Goal: Task Accomplishment & Management: Use online tool/utility

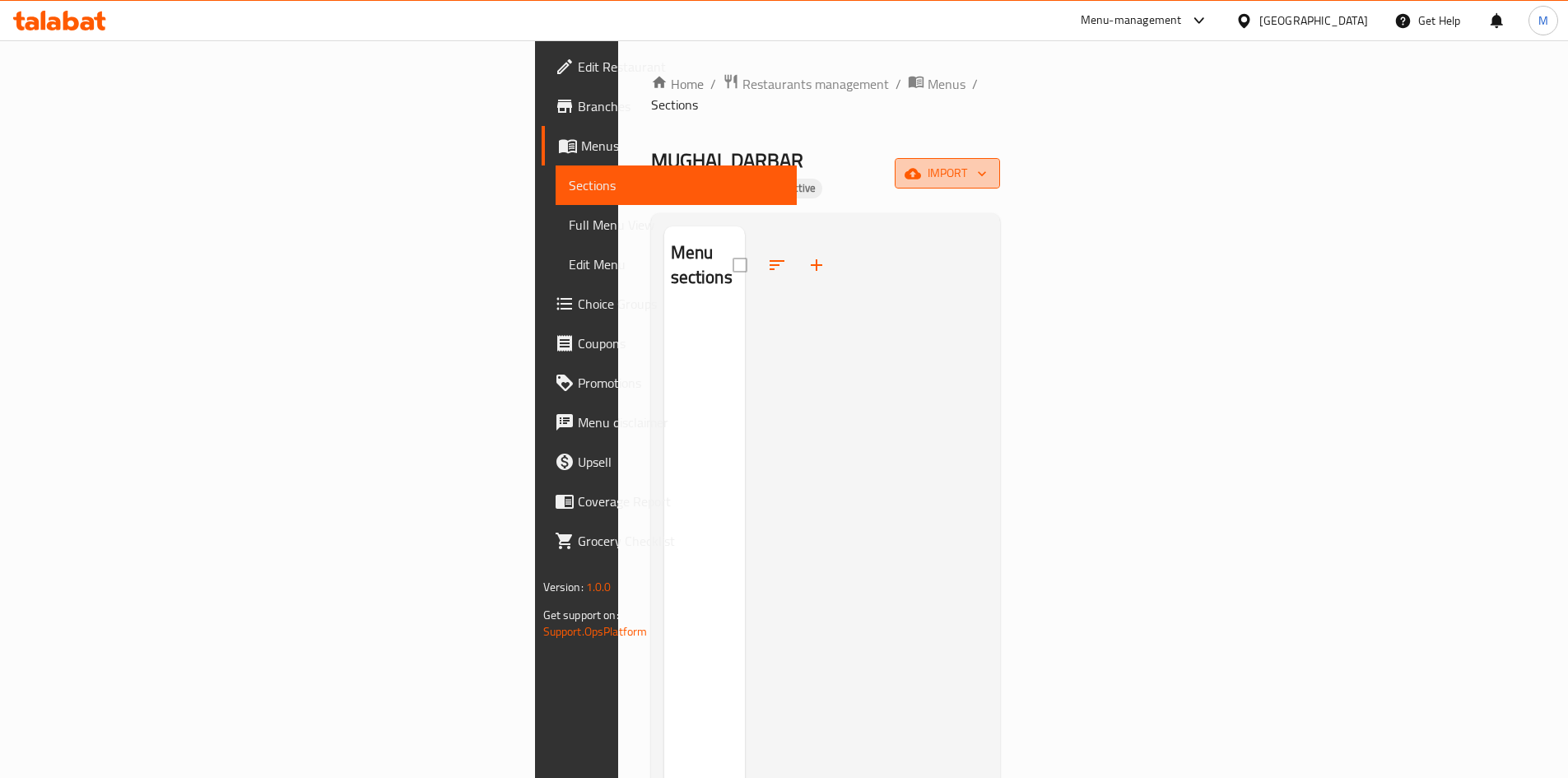
click at [1000, 158] on button "import" at bounding box center [947, 173] width 105 height 31
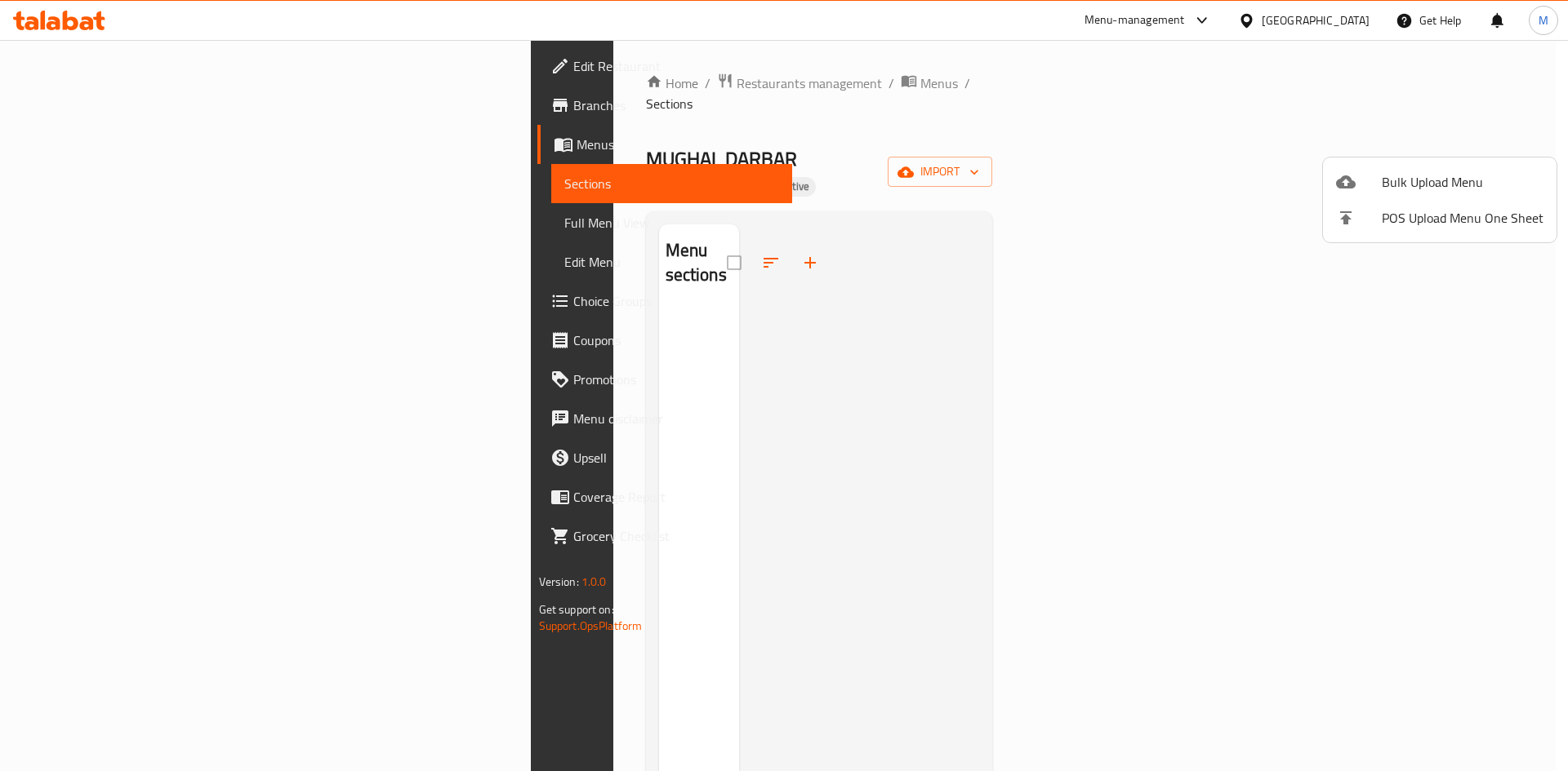
click at [1407, 184] on span "Bulk Upload Menu" at bounding box center [1462, 182] width 161 height 20
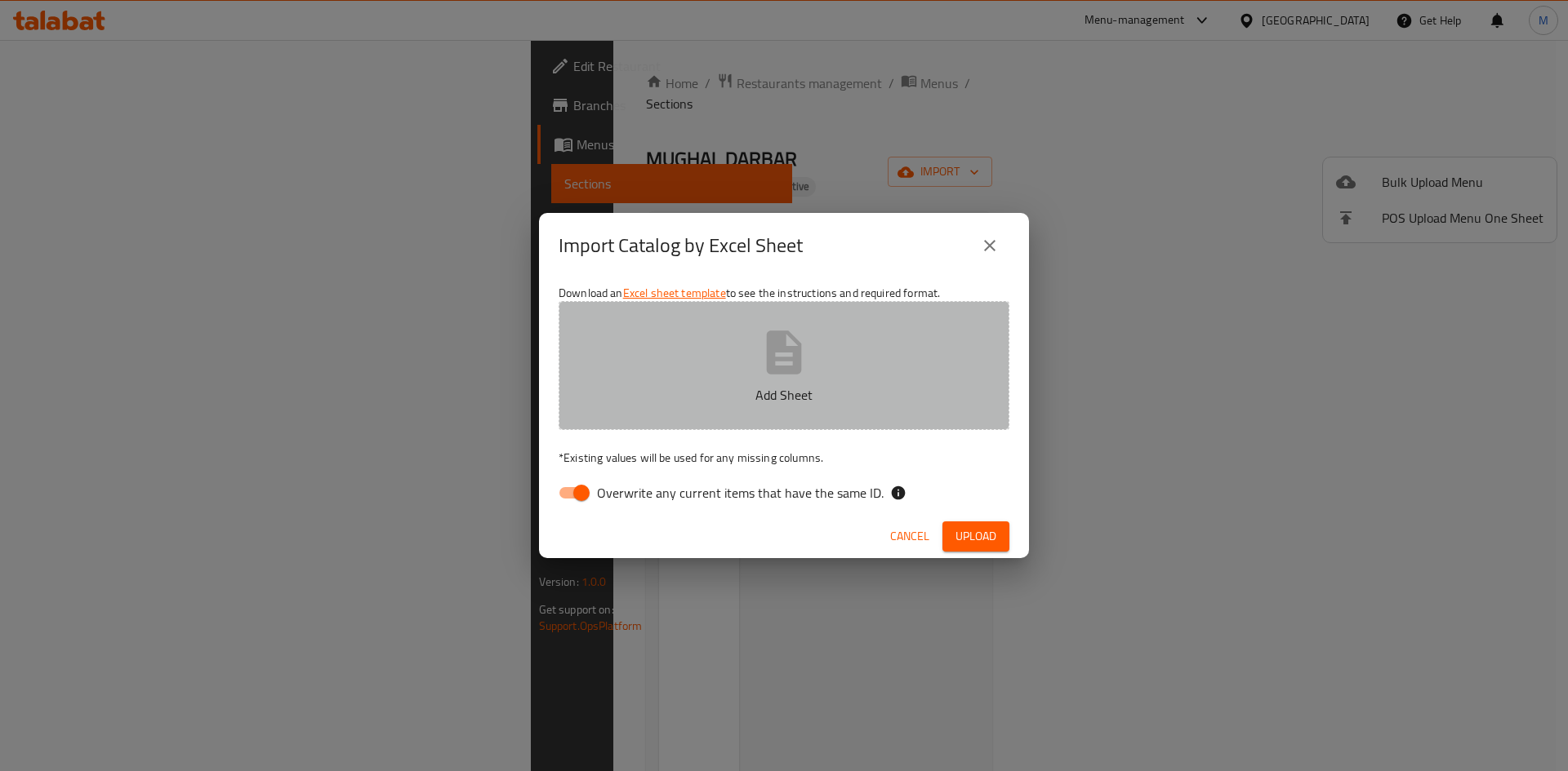
click at [893, 338] on button "Add Sheet" at bounding box center [783, 365] width 451 height 129
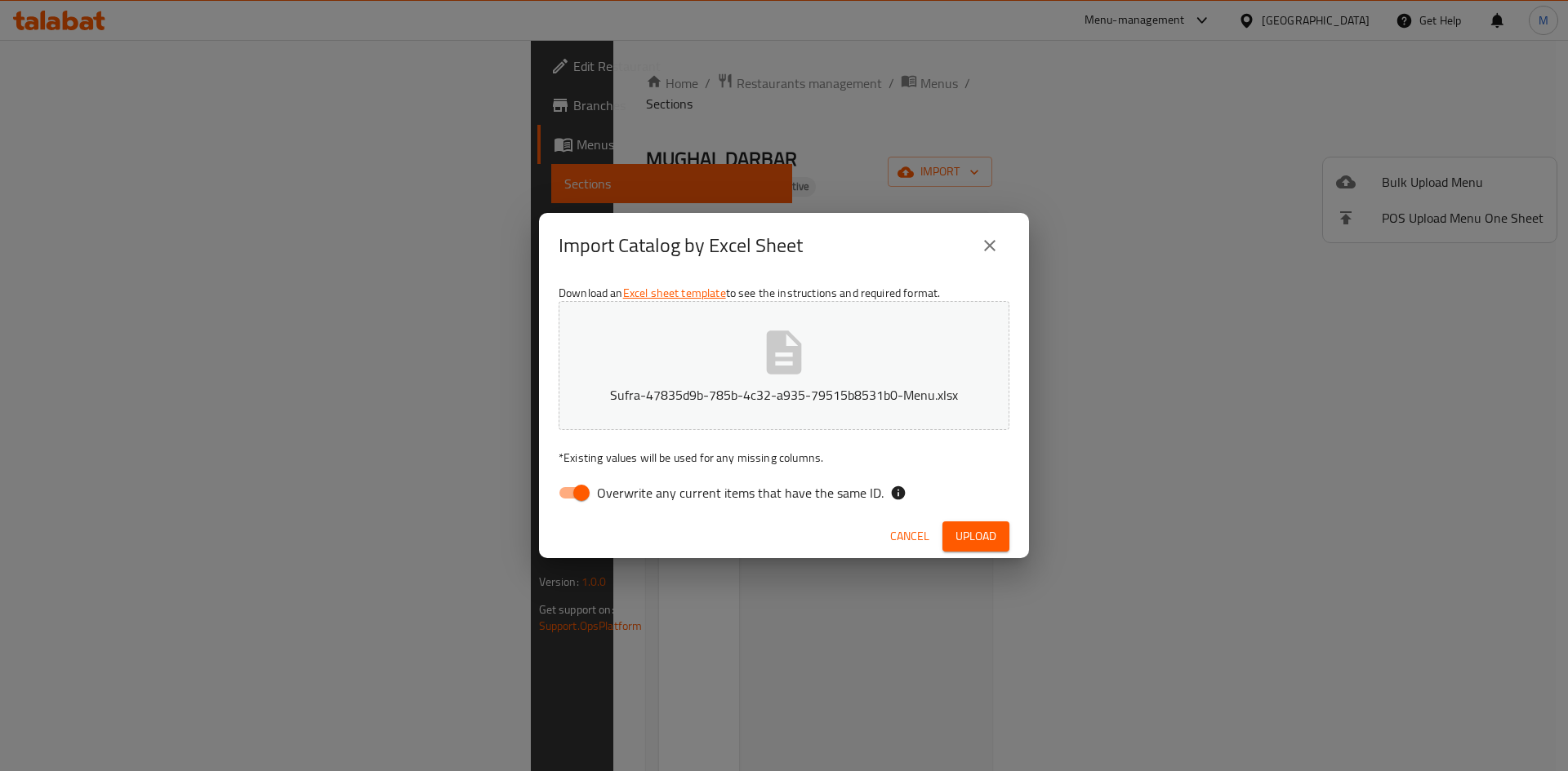
click at [732, 501] on span "Overwrite any current items that have the same ID." at bounding box center [740, 493] width 286 height 20
click at [628, 501] on input "Overwrite any current items that have the same ID." at bounding box center [581, 493] width 93 height 31
checkbox input "false"
click at [970, 543] on span "Upload" at bounding box center [976, 536] width 41 height 21
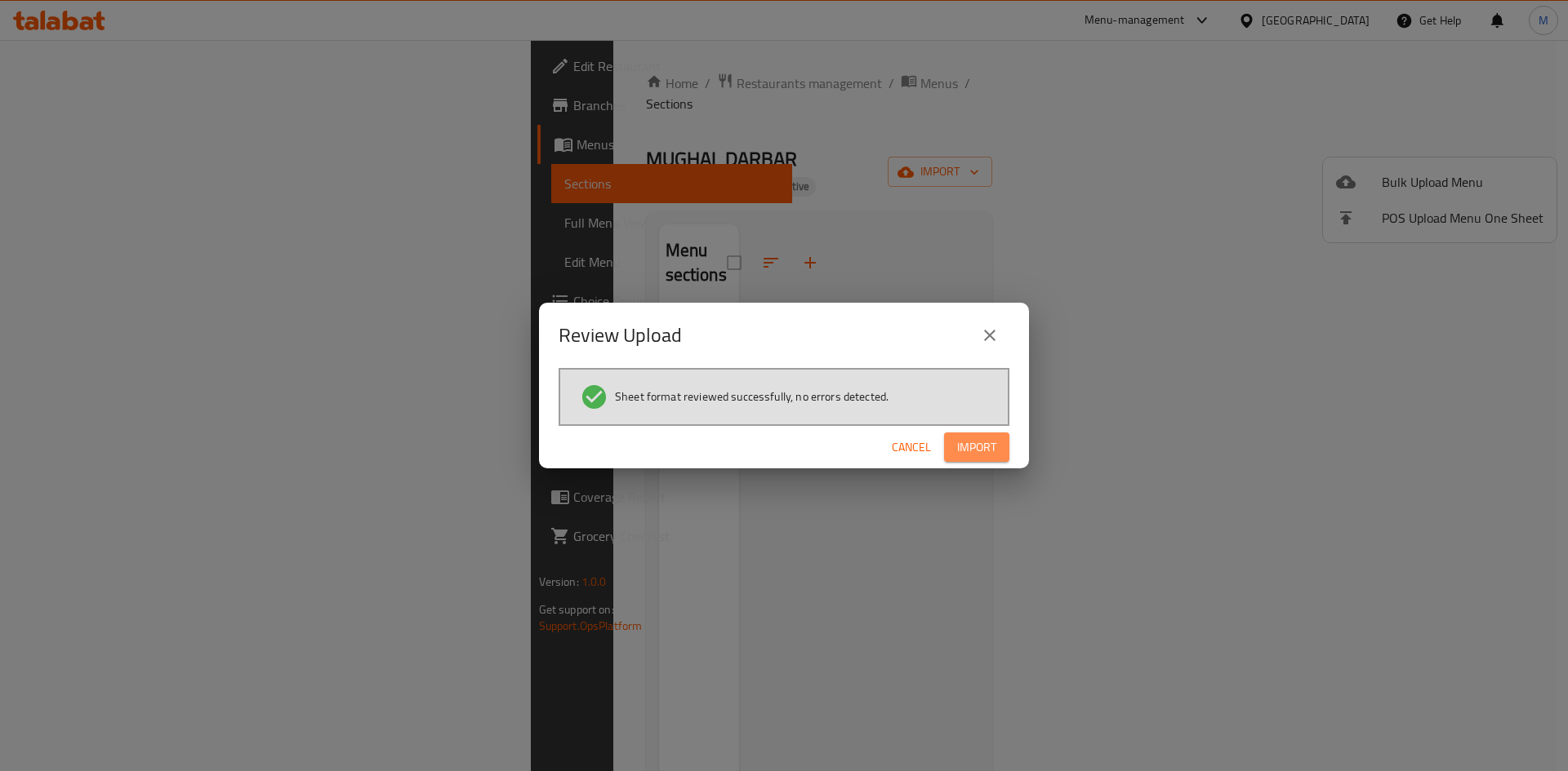
click at [982, 457] on span "Import" at bounding box center [977, 448] width 39 height 21
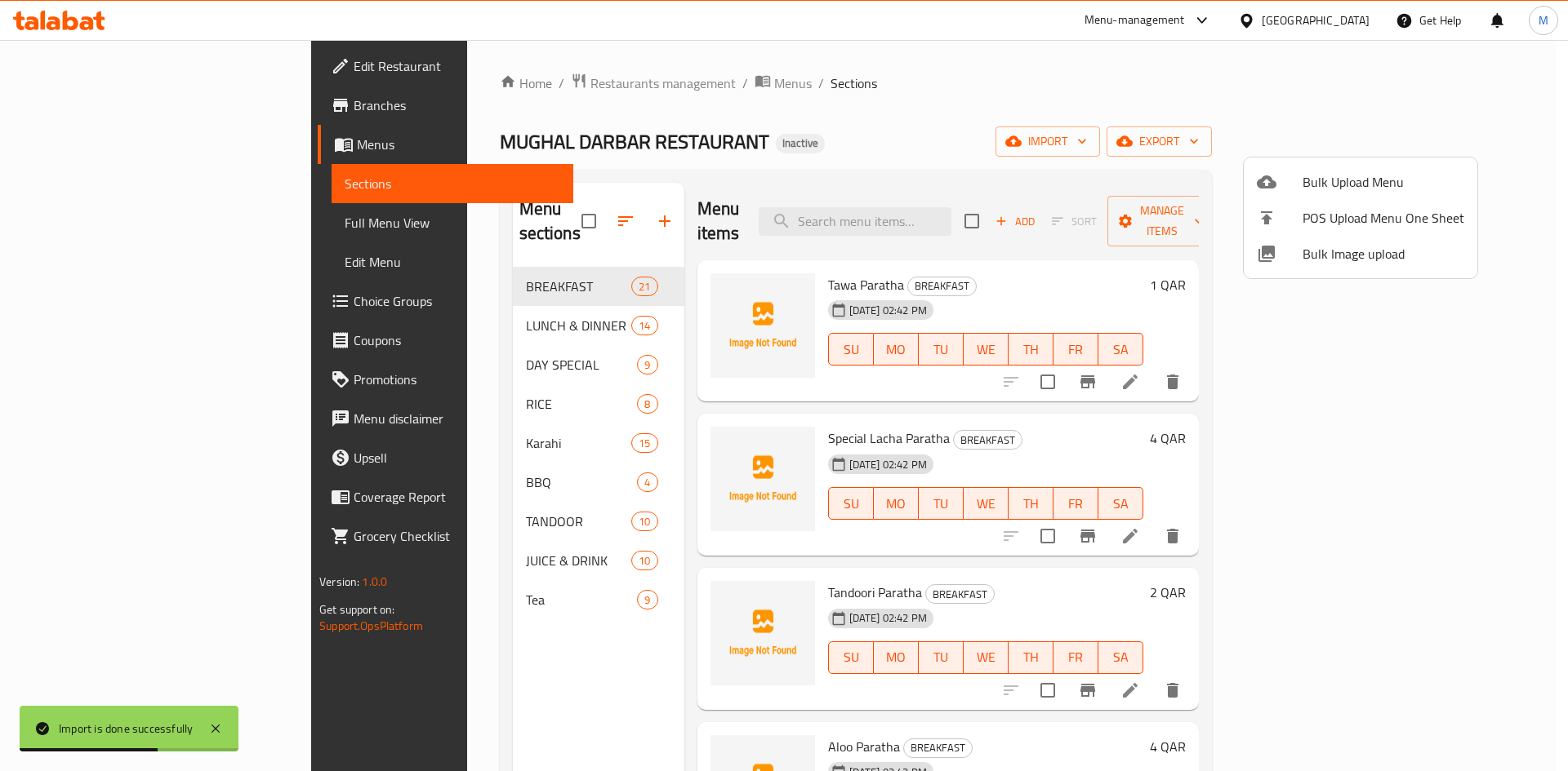
click at [156, 178] on div at bounding box center [784, 385] width 1568 height 771
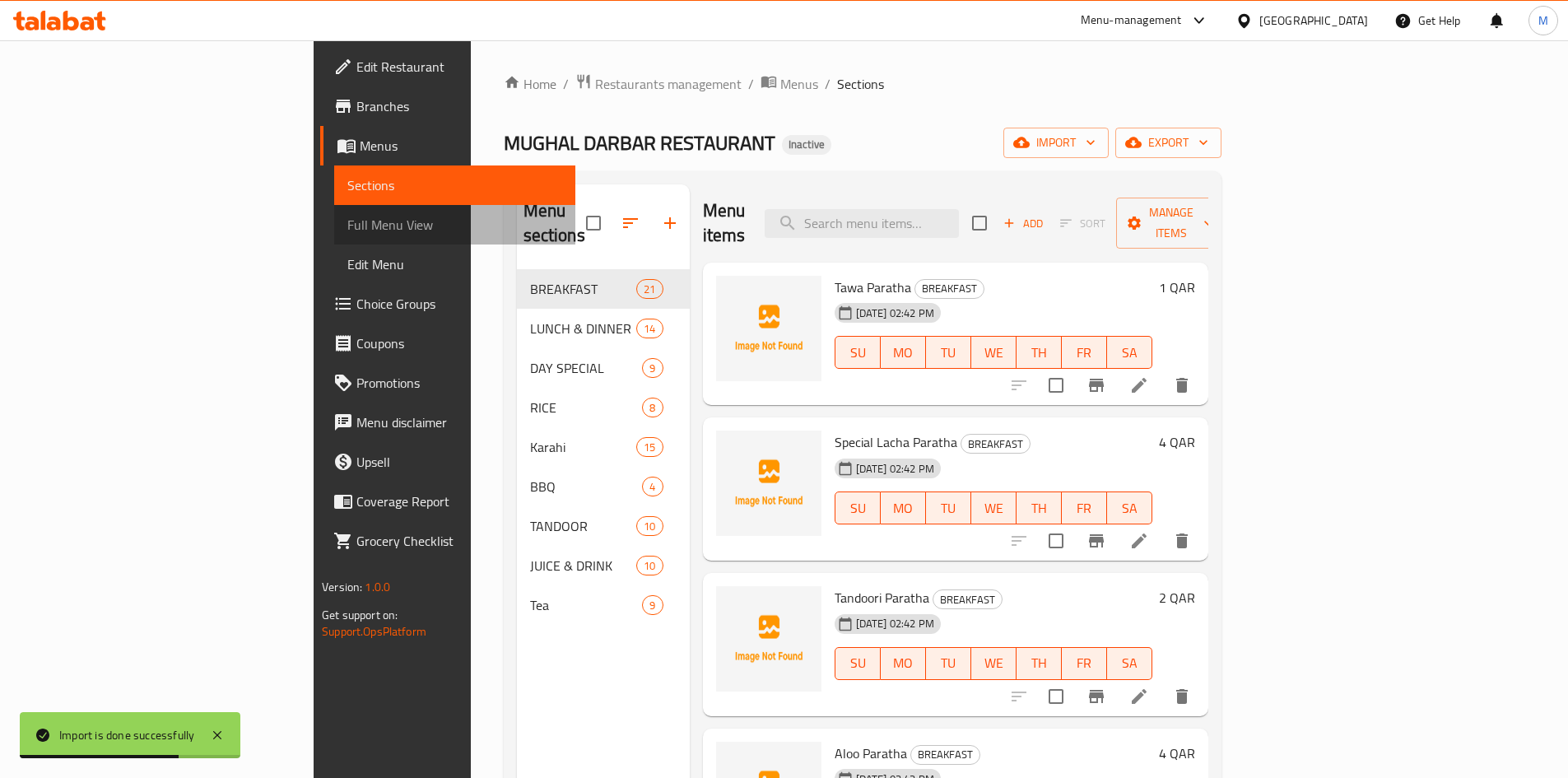
click at [348, 233] on span "Full Menu View" at bounding box center [455, 225] width 215 height 20
click at [348, 231] on span "Full Menu View" at bounding box center [455, 225] width 215 height 20
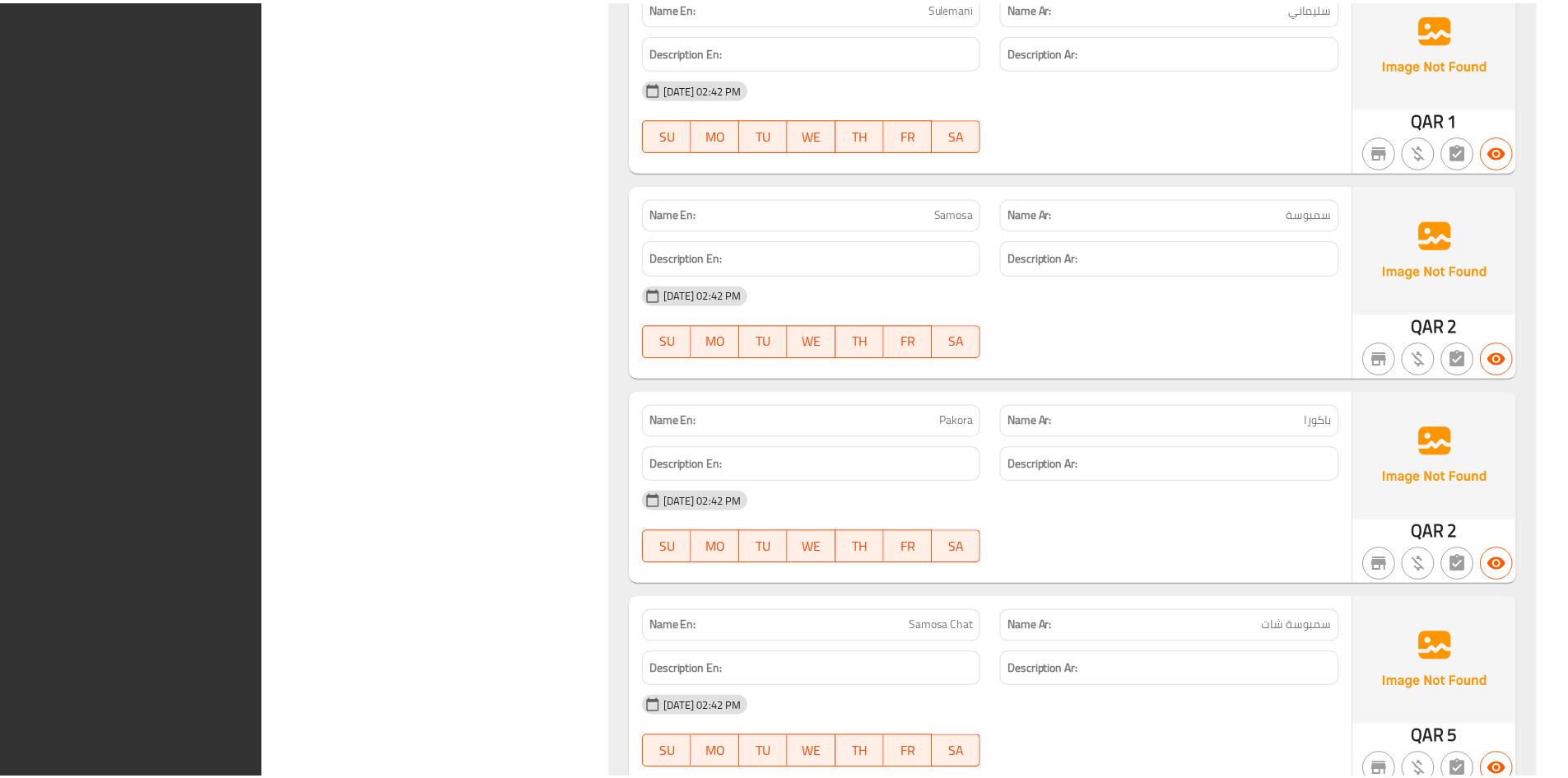
scroll to position [20915, 0]
